Goal: Task Accomplishment & Management: Manage account settings

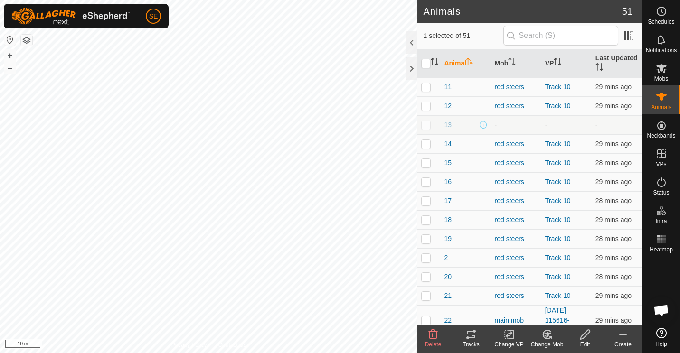
click at [549, 336] on icon at bounding box center [550, 337] width 2 height 2
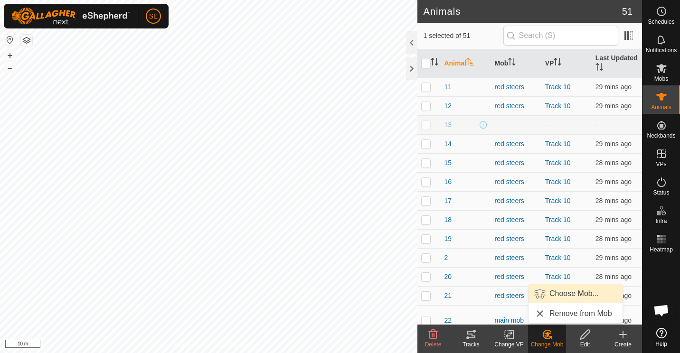
click at [555, 289] on link "Choose Mob..." at bounding box center [575, 293] width 94 height 19
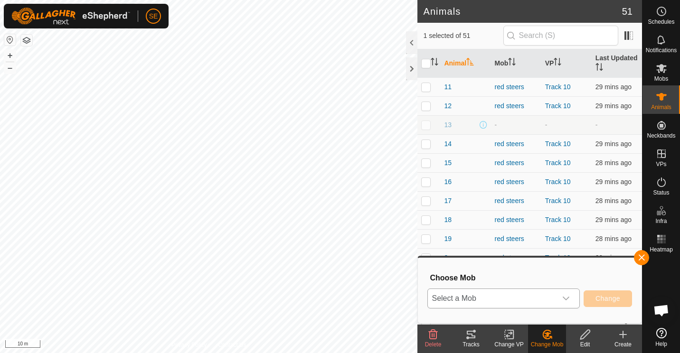
click at [567, 299] on icon "dropdown trigger" at bounding box center [565, 299] width 7 height 4
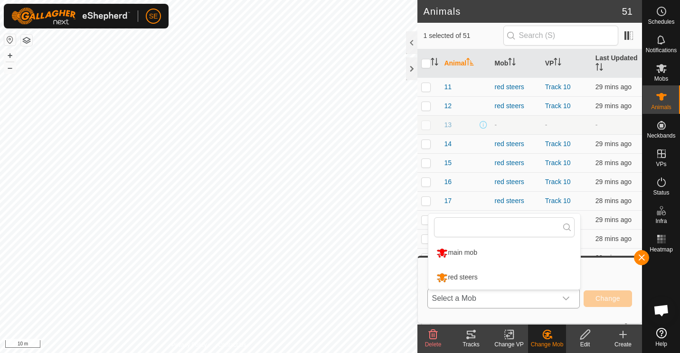
click at [467, 279] on li "red steers" at bounding box center [504, 278] width 152 height 24
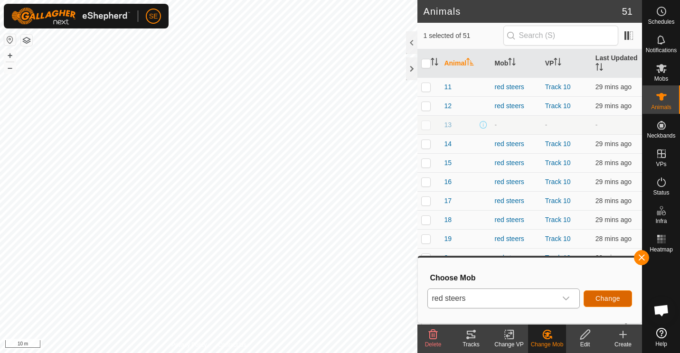
click at [607, 296] on span "Change" at bounding box center [607, 299] width 25 height 8
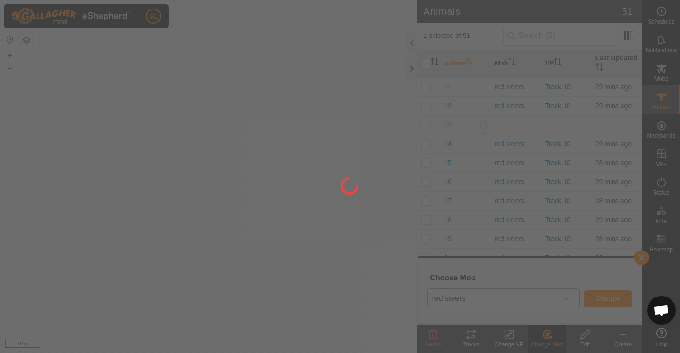
checkbox input "false"
